Goal: Entertainment & Leisure: Consume media (video, audio)

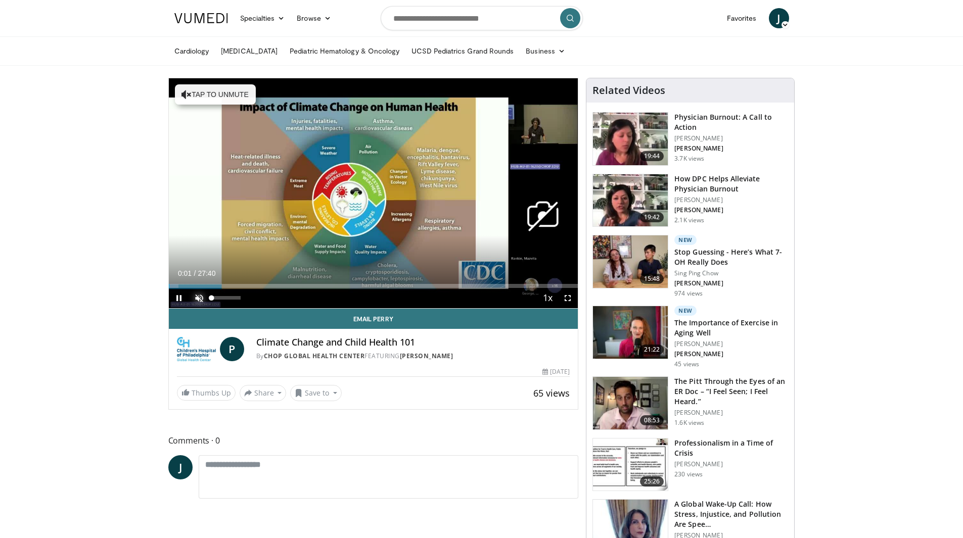
click at [200, 299] on span "Video Player" at bounding box center [199, 298] width 20 height 20
click at [567, 298] on span "Video Player" at bounding box center [568, 298] width 20 height 20
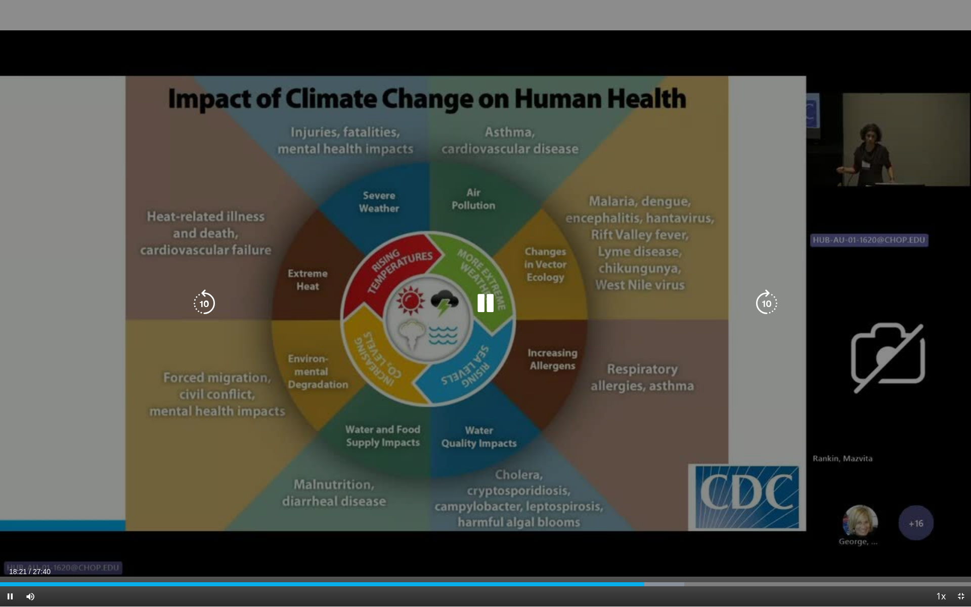
click at [482, 305] on icon "Video Player" at bounding box center [485, 303] width 28 height 28
